Goal: Transaction & Acquisition: Purchase product/service

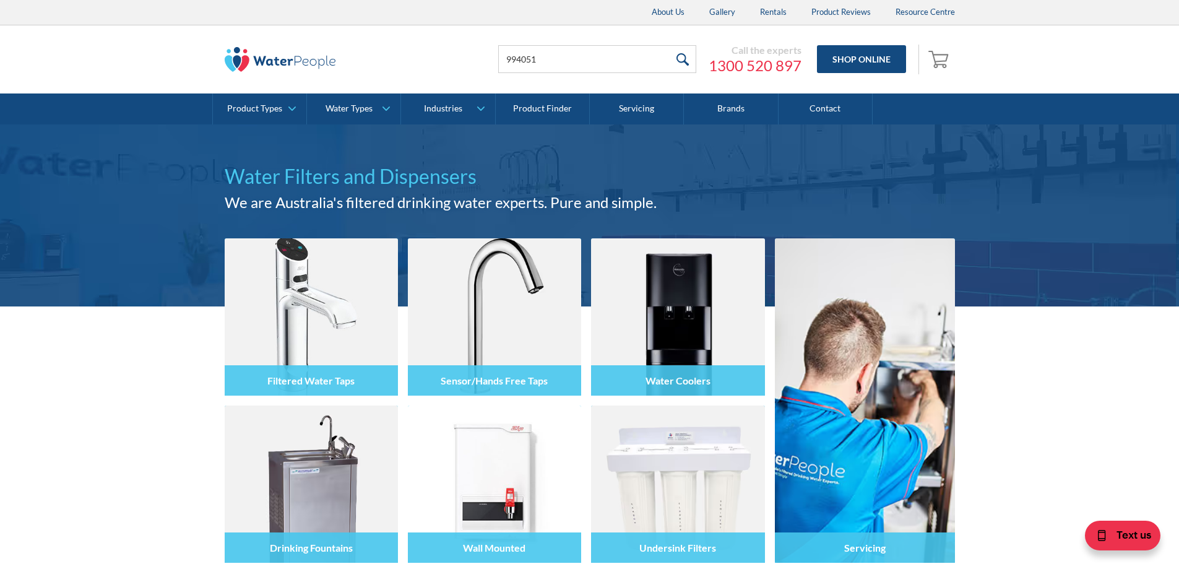
type input "994051"
click at [670, 45] on input "submit" at bounding box center [683, 59] width 27 height 28
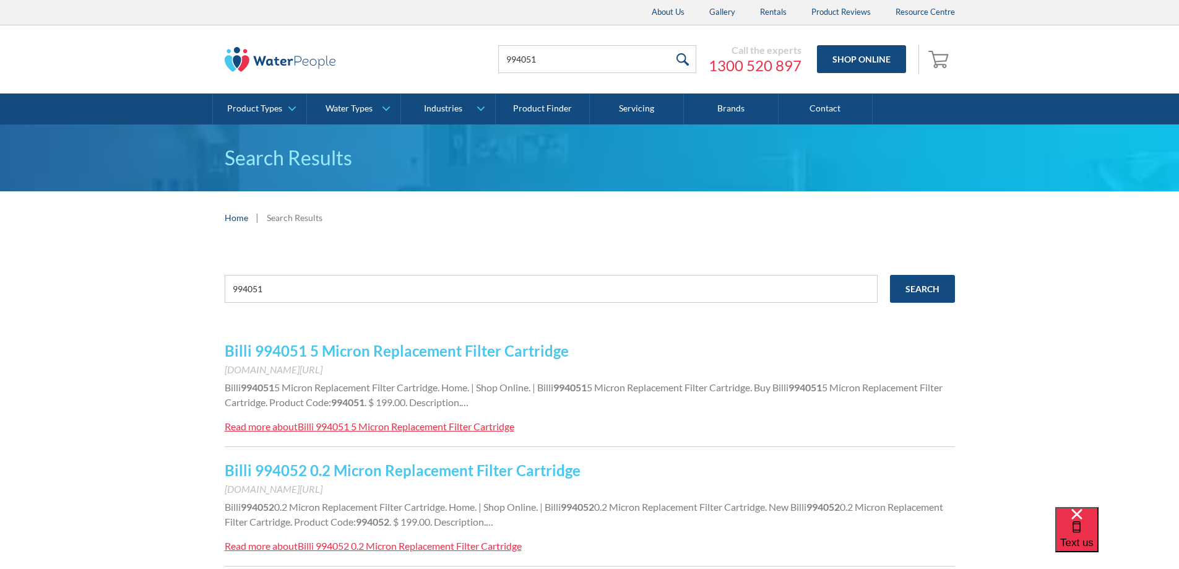
click at [481, 345] on link "Billi 994051 5 Micron Replacement Filter Cartridge" at bounding box center [397, 351] width 344 height 18
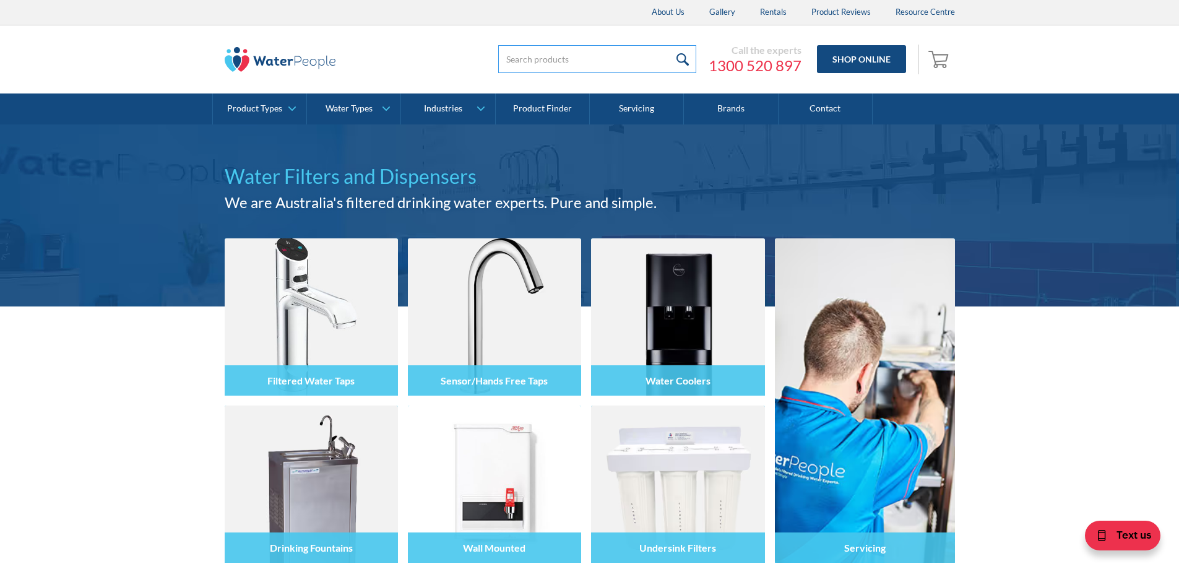
click at [662, 60] on input "search" at bounding box center [597, 59] width 198 height 28
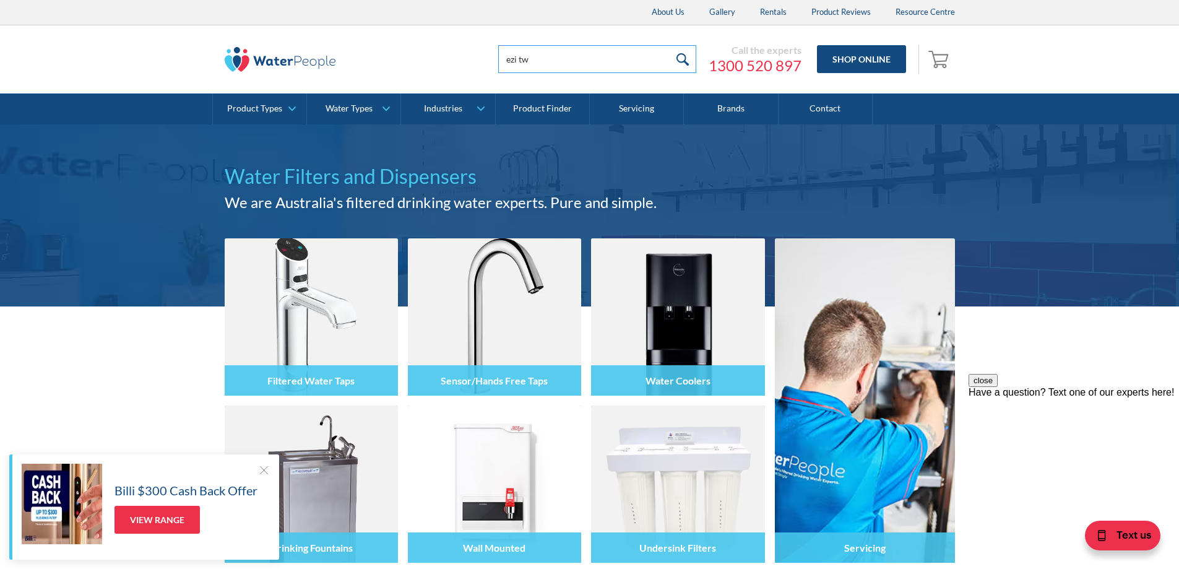
type input "ezi tw"
click at [670, 45] on input "submit" at bounding box center [683, 59] width 27 height 28
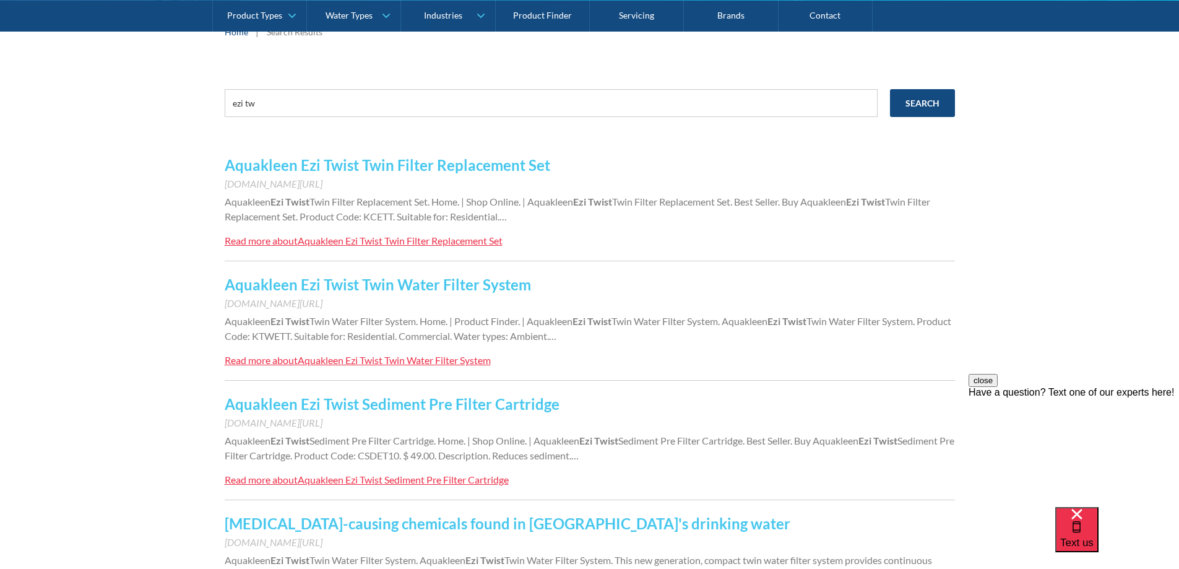
click at [471, 286] on link "Aquakleen Ezi Twist Twin Water Filter System" at bounding box center [378, 284] width 306 height 18
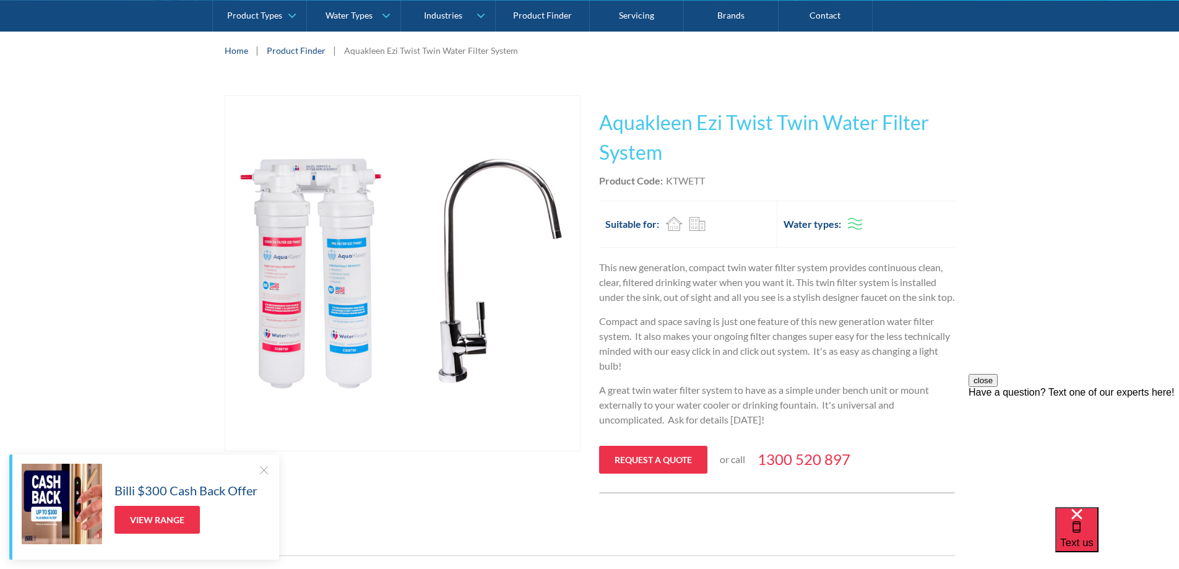
click at [1054, 317] on div "Play video Fits Most Brands Best Seller No items found. This tap design is incl…" at bounding box center [589, 294] width 1179 height 435
click at [1040, 80] on div "Play video Fits Most Brands Best Seller No items found. This tap design is incl…" at bounding box center [589, 294] width 1179 height 435
